Goal: Task Accomplishment & Management: Manage account settings

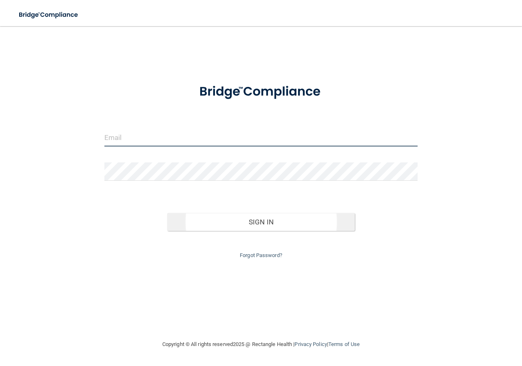
type input "[EMAIL_ADDRESS][DOMAIN_NAME]"
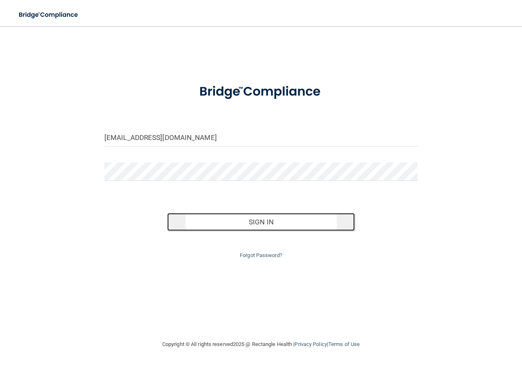
click at [246, 220] on button "Sign In" at bounding box center [261, 222] width 188 height 18
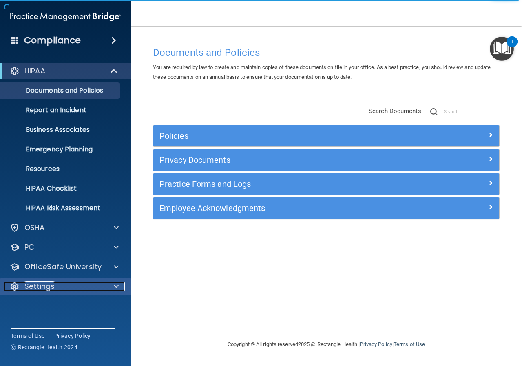
click at [72, 287] on div "Settings" at bounding box center [54, 287] width 101 height 10
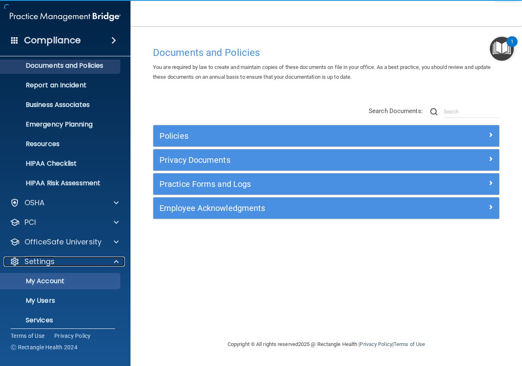
scroll to position [51, 0]
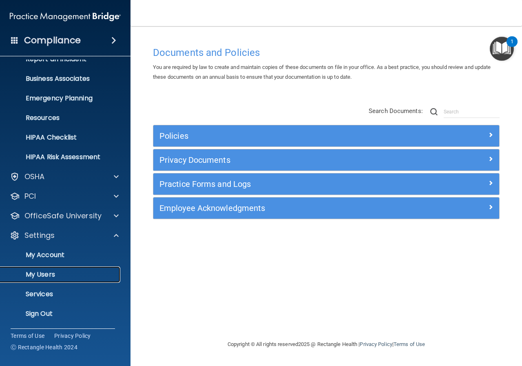
click at [63, 276] on p "My Users" at bounding box center [60, 275] width 111 height 8
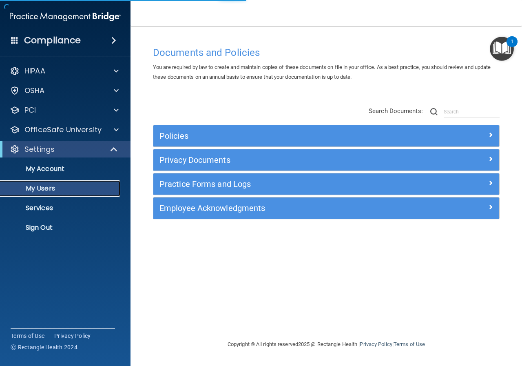
select select "20"
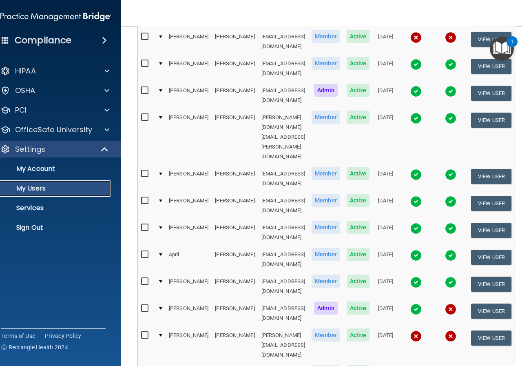
scroll to position [326, 0]
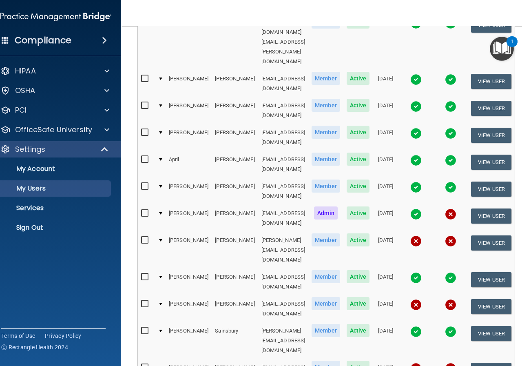
click at [141, 301] on input "checkbox" at bounding box center [145, 304] width 9 height 7
checkbox input "true"
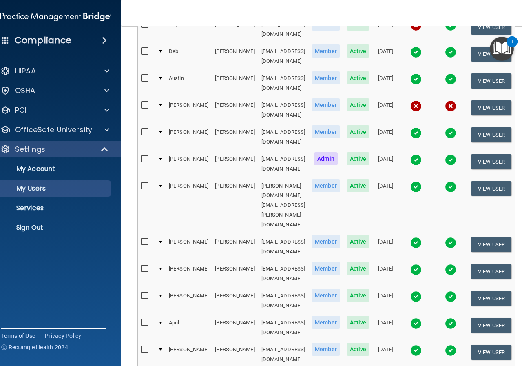
scroll to position [0, 0]
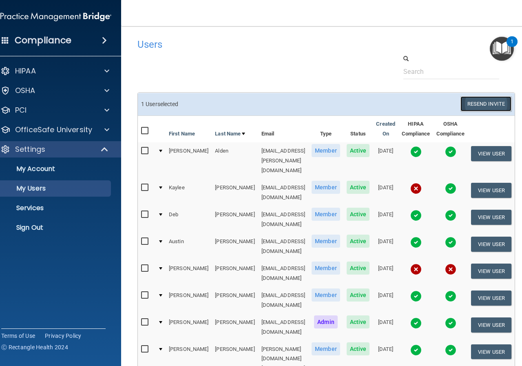
click at [488, 104] on button "Resend Invite" at bounding box center [486, 103] width 51 height 15
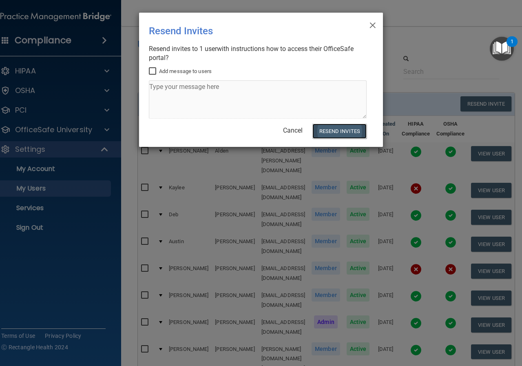
click at [335, 129] on button "Resend Invites" at bounding box center [340, 131] width 54 height 15
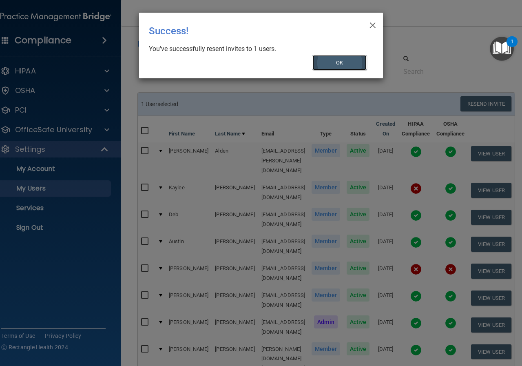
click at [341, 62] on button "OK" at bounding box center [340, 62] width 55 height 15
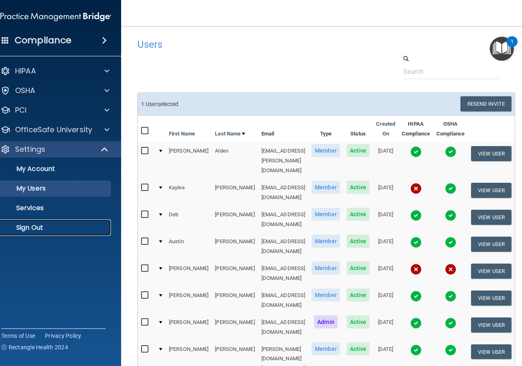
click at [25, 225] on p "Sign Out" at bounding box center [51, 228] width 111 height 8
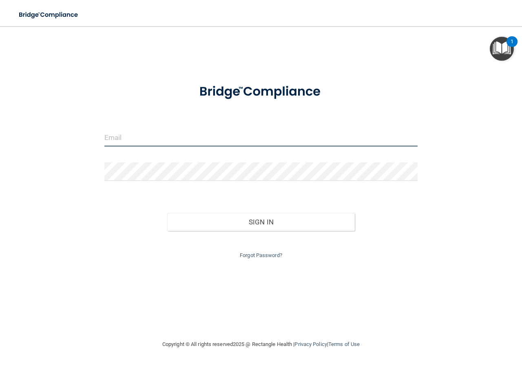
type input "[EMAIL_ADDRESS][DOMAIN_NAME]"
